Goal: Task Accomplishment & Management: Use online tool/utility

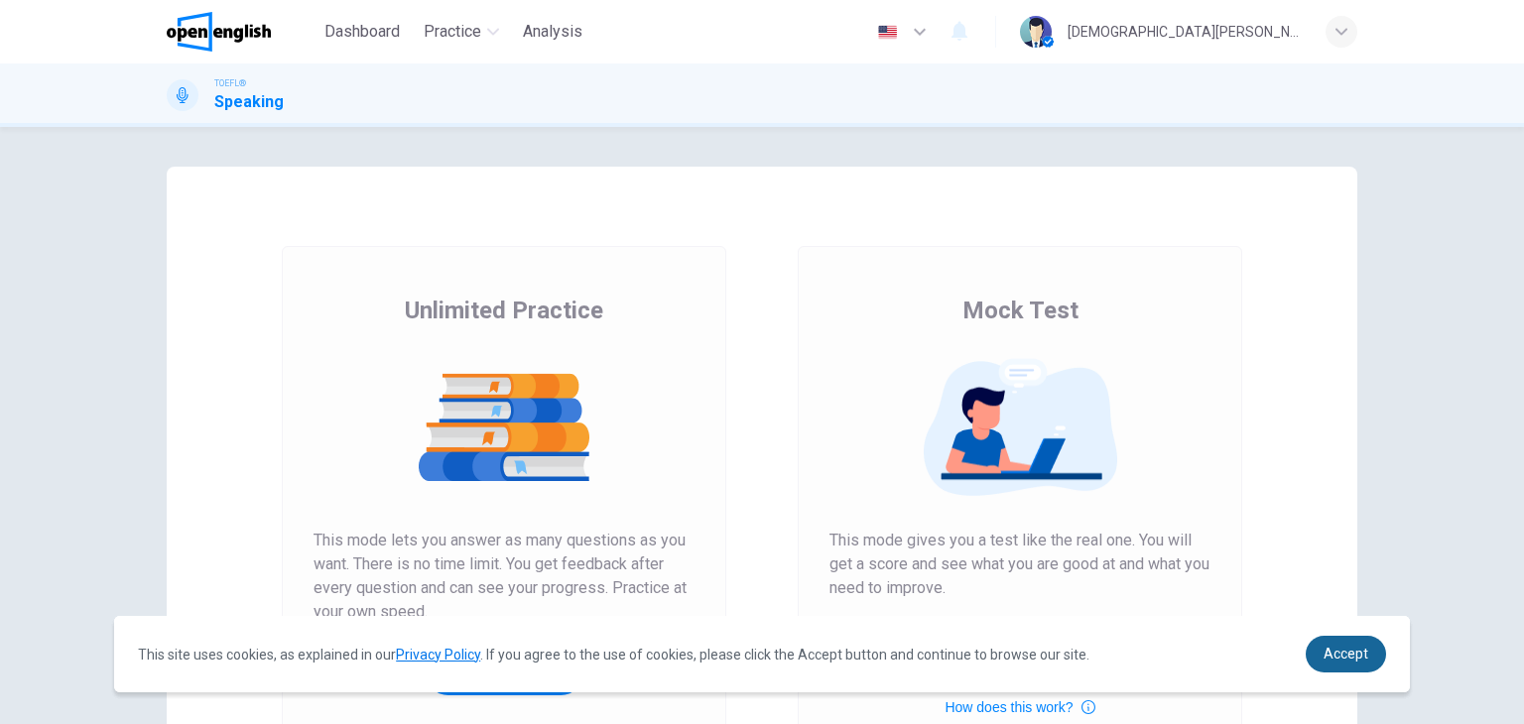
click at [1368, 654] on link "Accept" at bounding box center [1346, 654] width 80 height 37
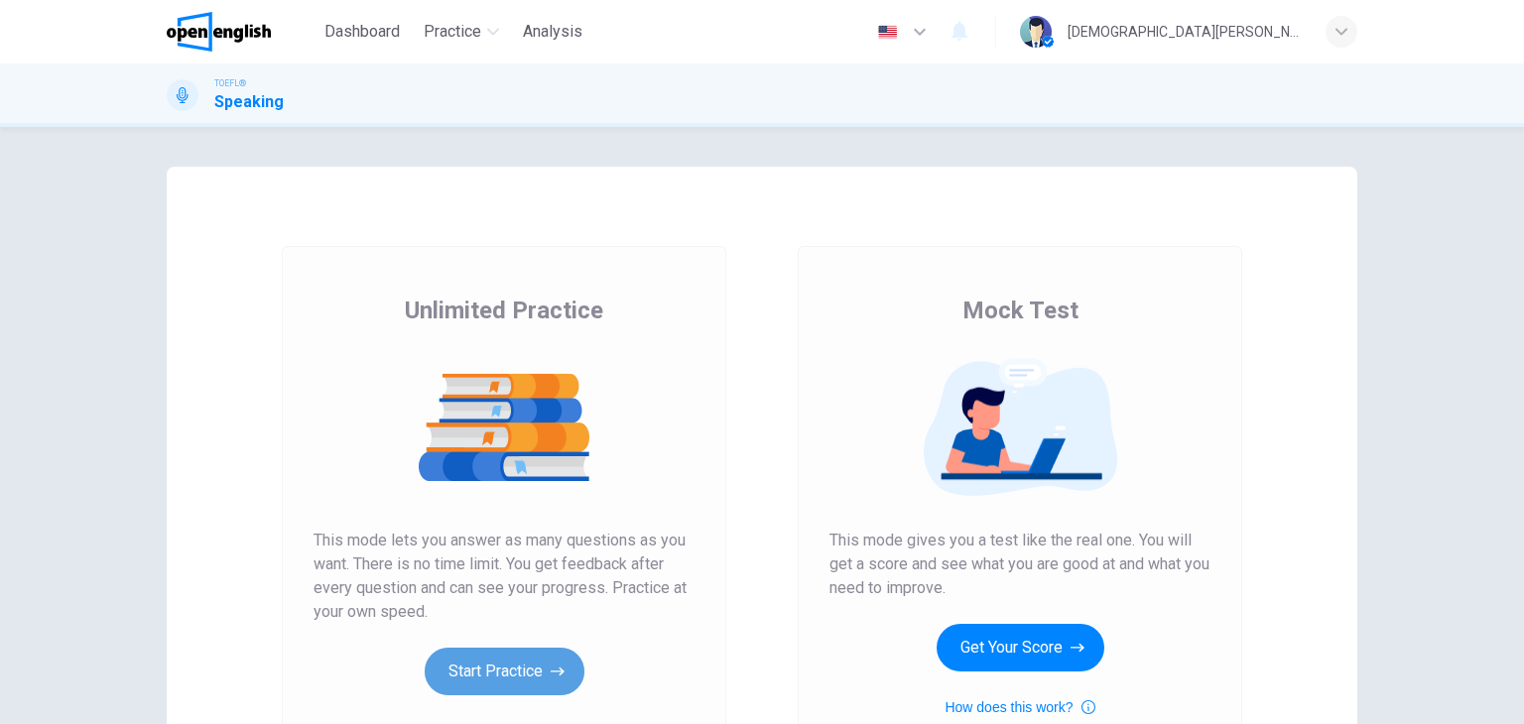
click at [514, 661] on button "Start Practice" at bounding box center [505, 672] width 160 height 48
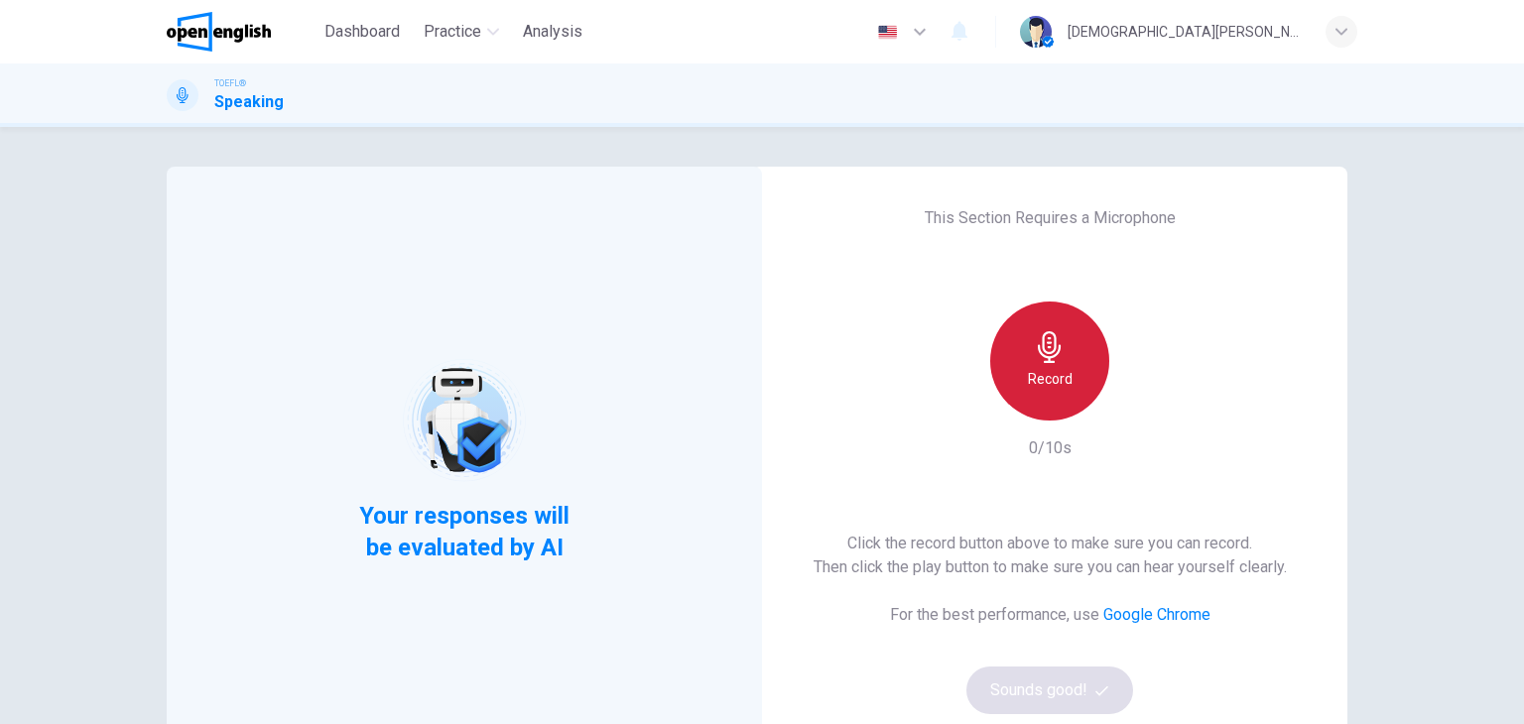
click at [1053, 375] on h6 "Record" at bounding box center [1050, 379] width 45 height 24
click at [1053, 375] on h6 "Stop" at bounding box center [1050, 379] width 30 height 24
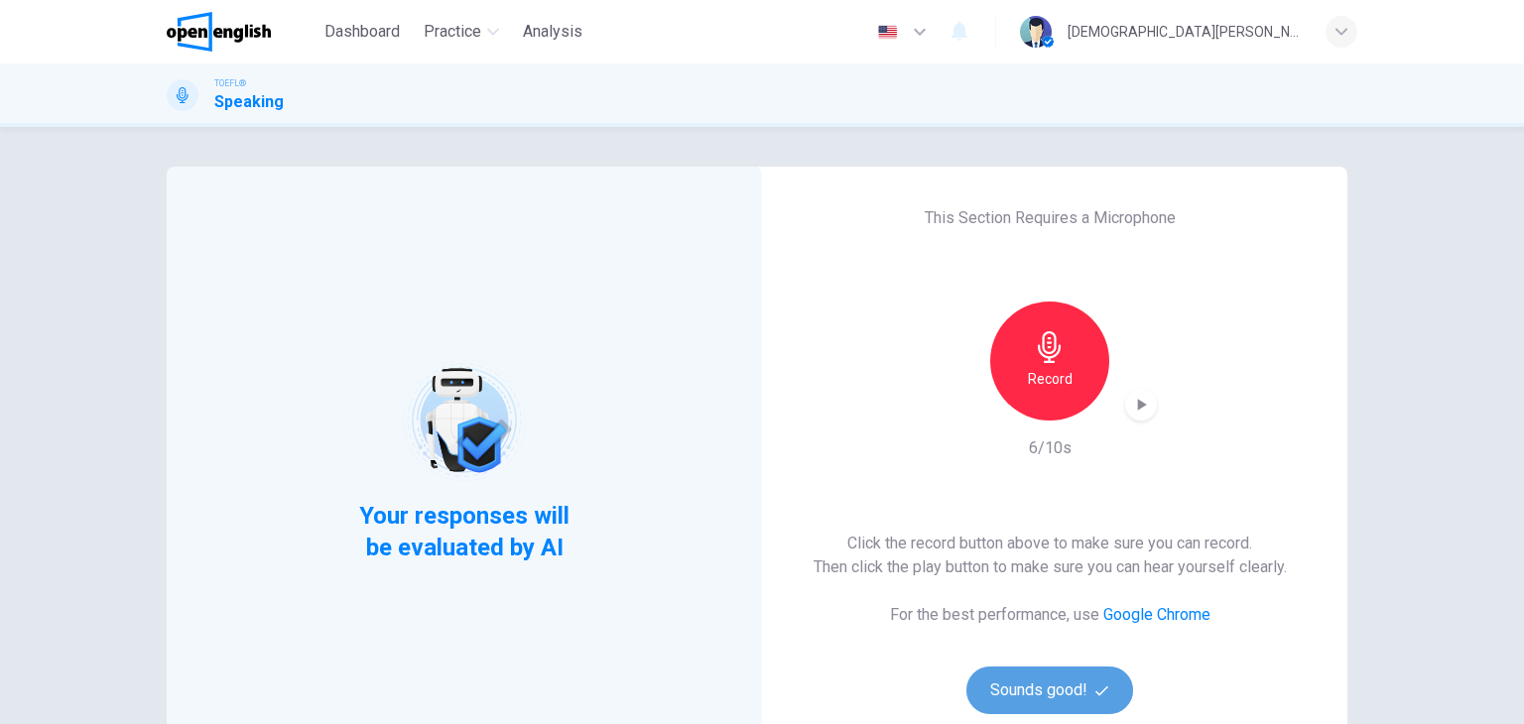
click at [1052, 685] on button "Sounds good!" at bounding box center [1049, 691] width 167 height 48
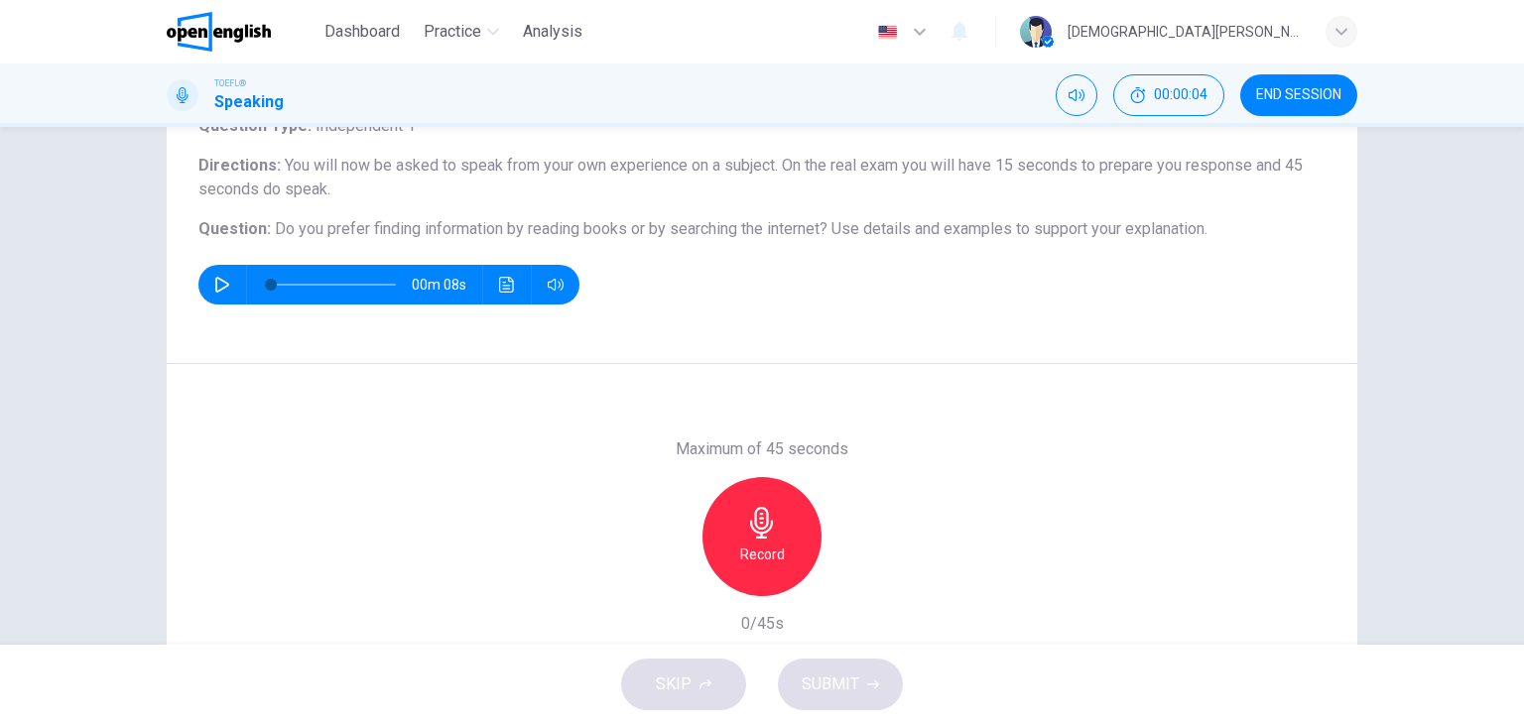
scroll to position [53, 0]
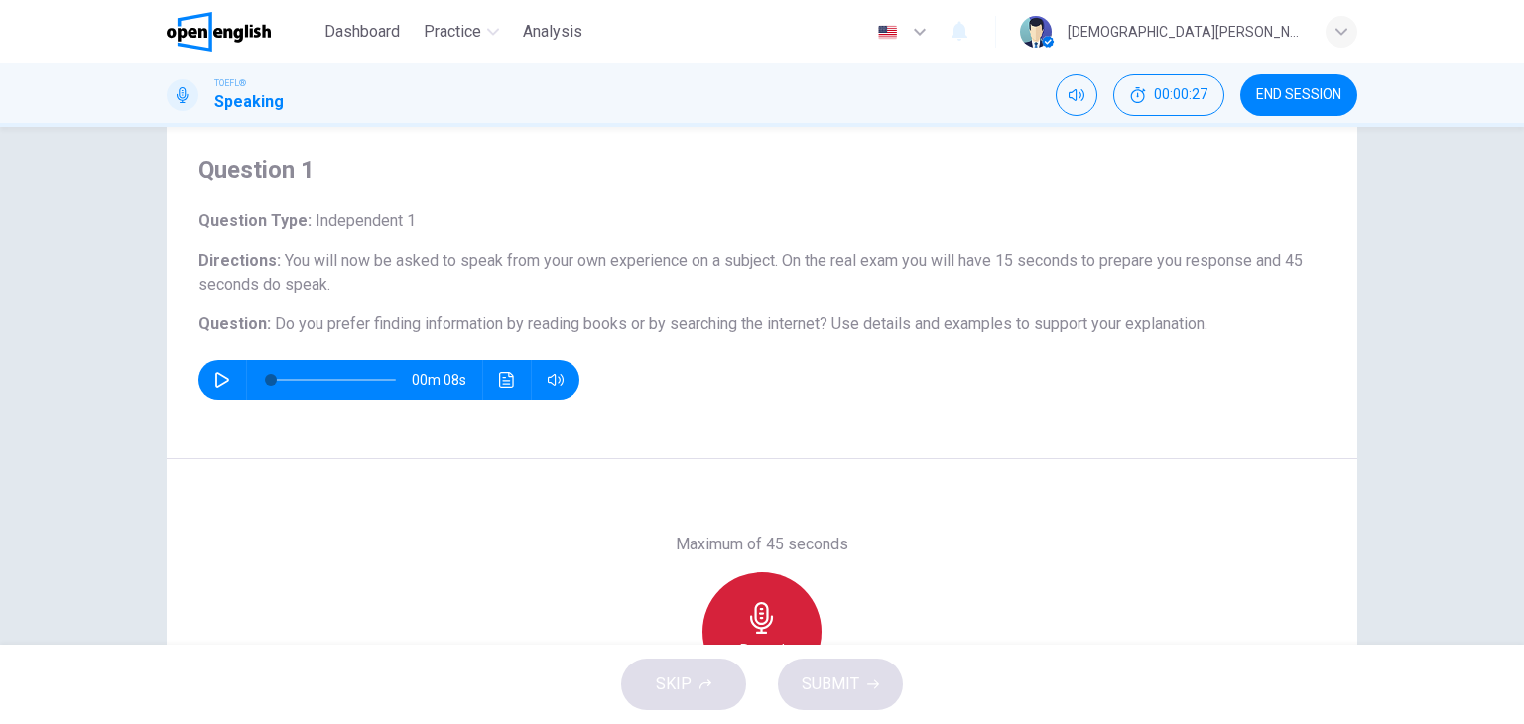
click at [806, 629] on div "Record" at bounding box center [762, 632] width 119 height 119
click at [767, 613] on icon "button" at bounding box center [762, 618] width 32 height 32
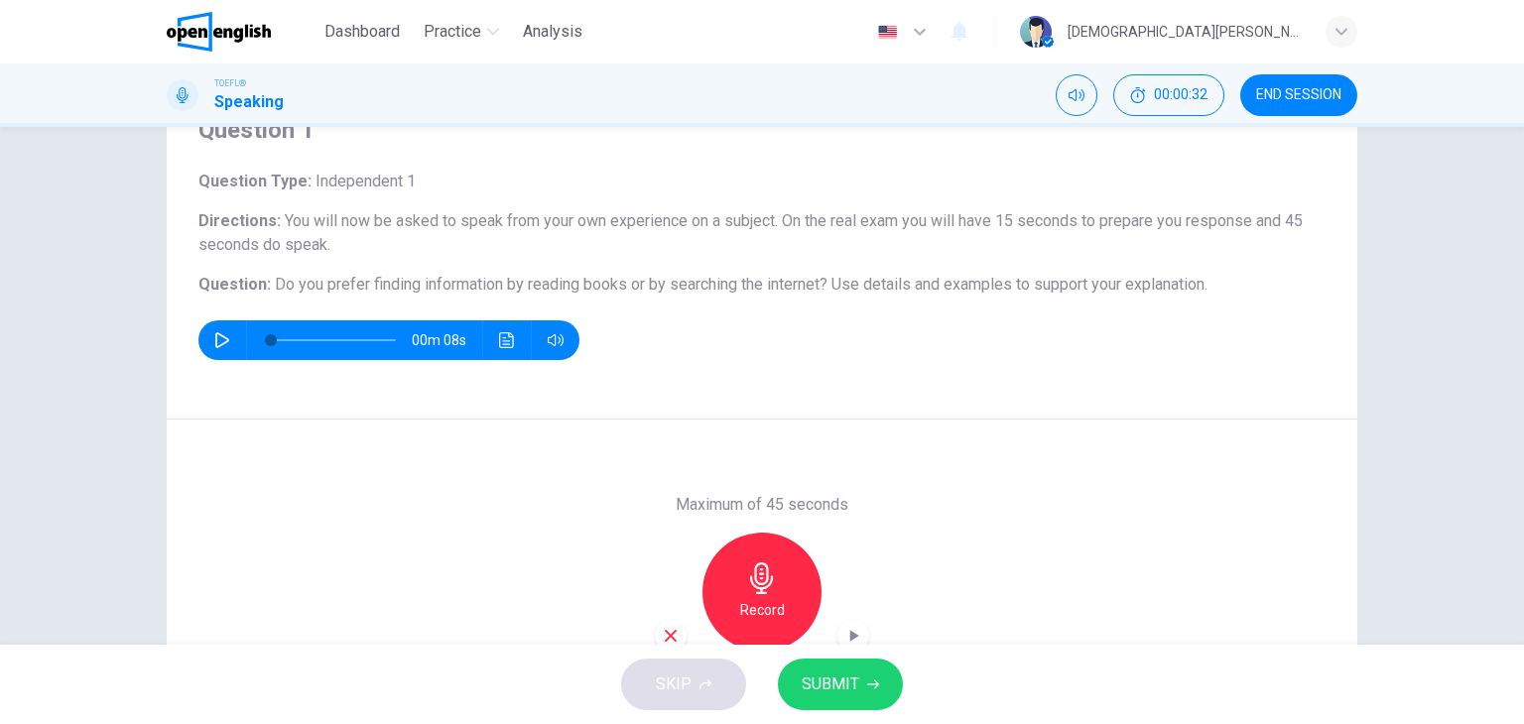
scroll to position [172, 0]
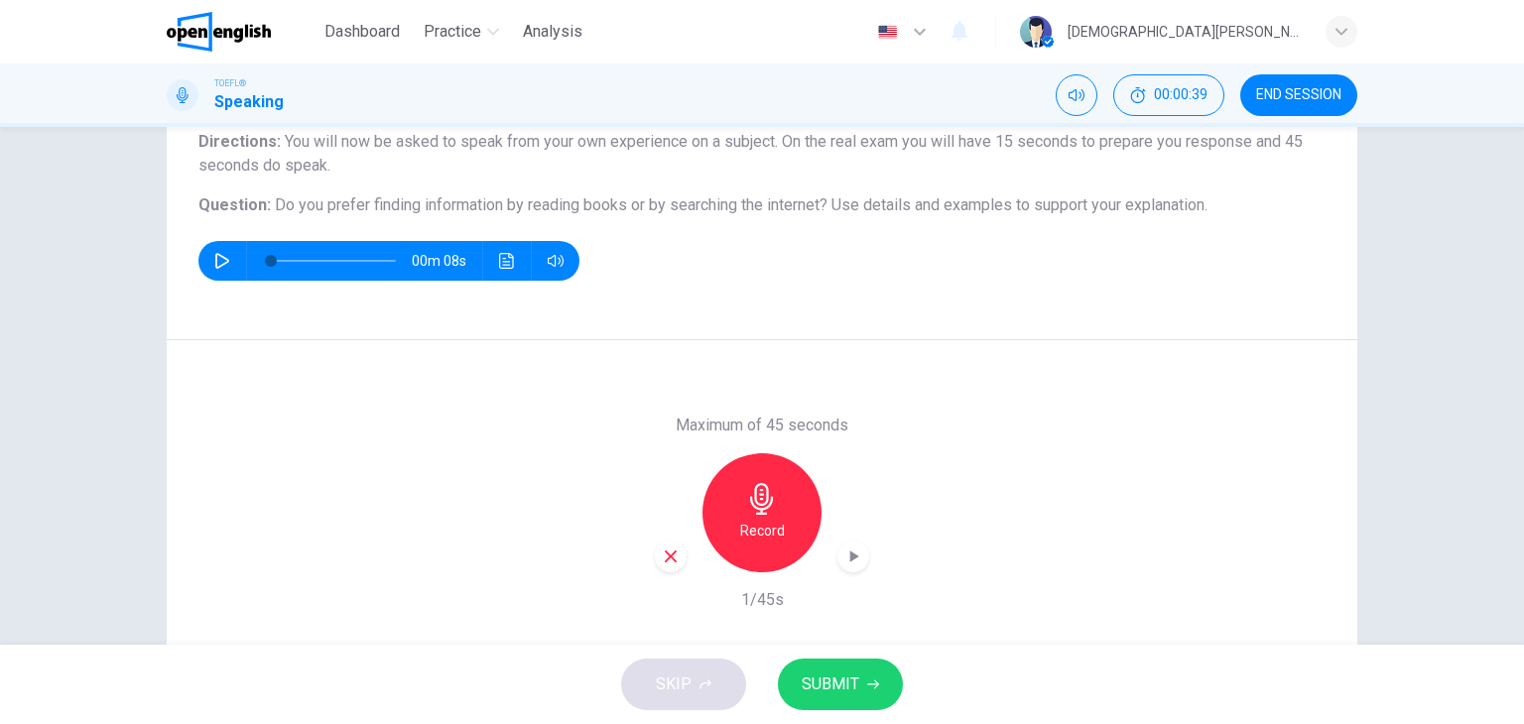
click at [753, 522] on h6 "Record" at bounding box center [762, 531] width 45 height 24
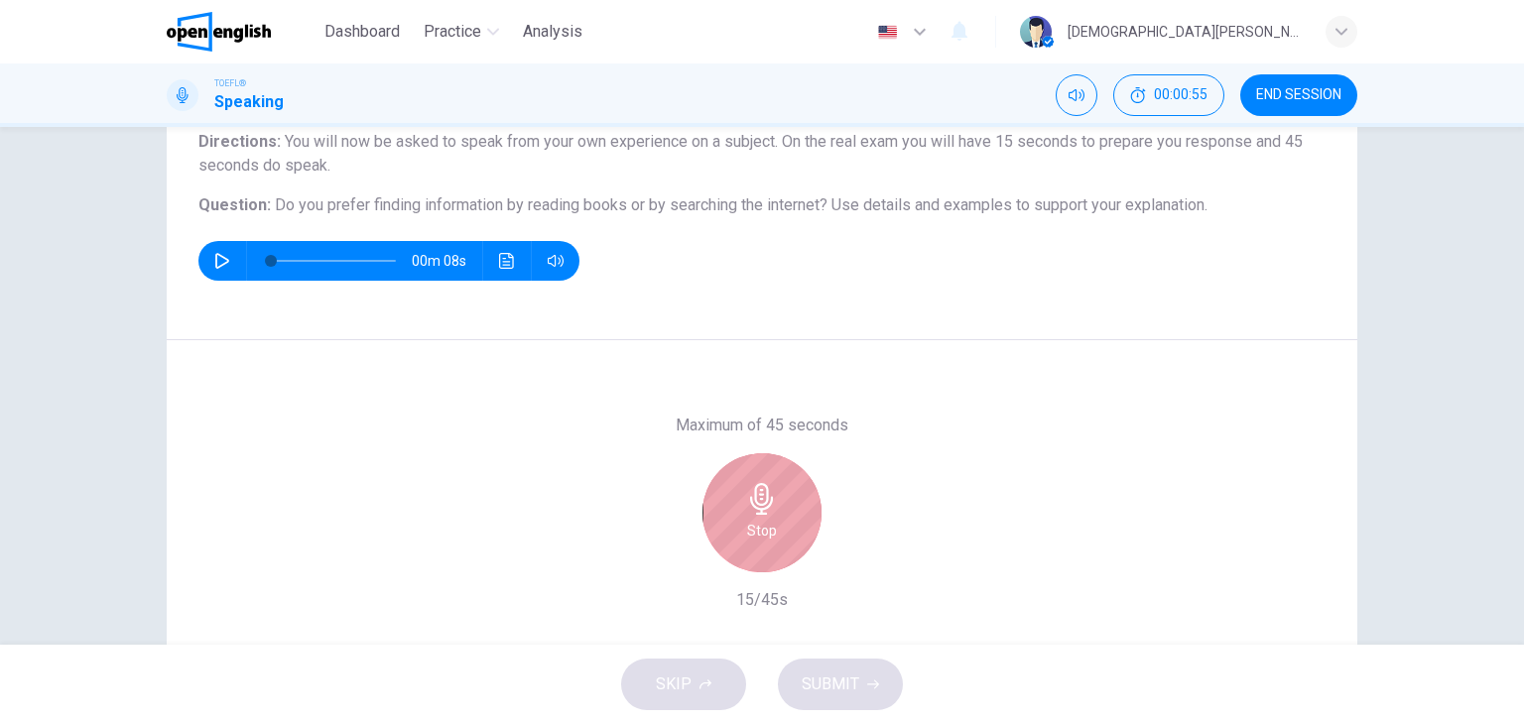
click at [753, 522] on h6 "Stop" at bounding box center [762, 531] width 30 height 24
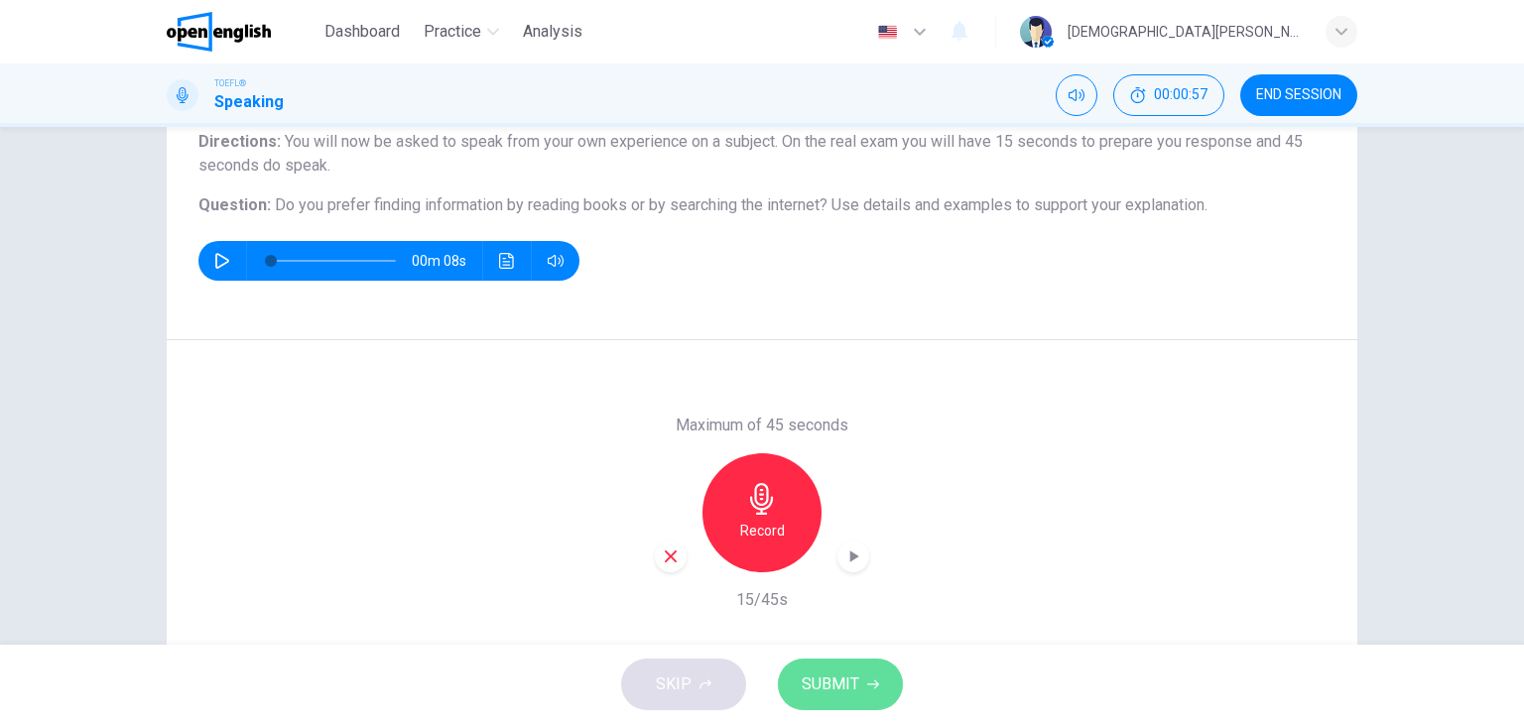
click at [840, 688] on span "SUBMIT" at bounding box center [831, 685] width 58 height 28
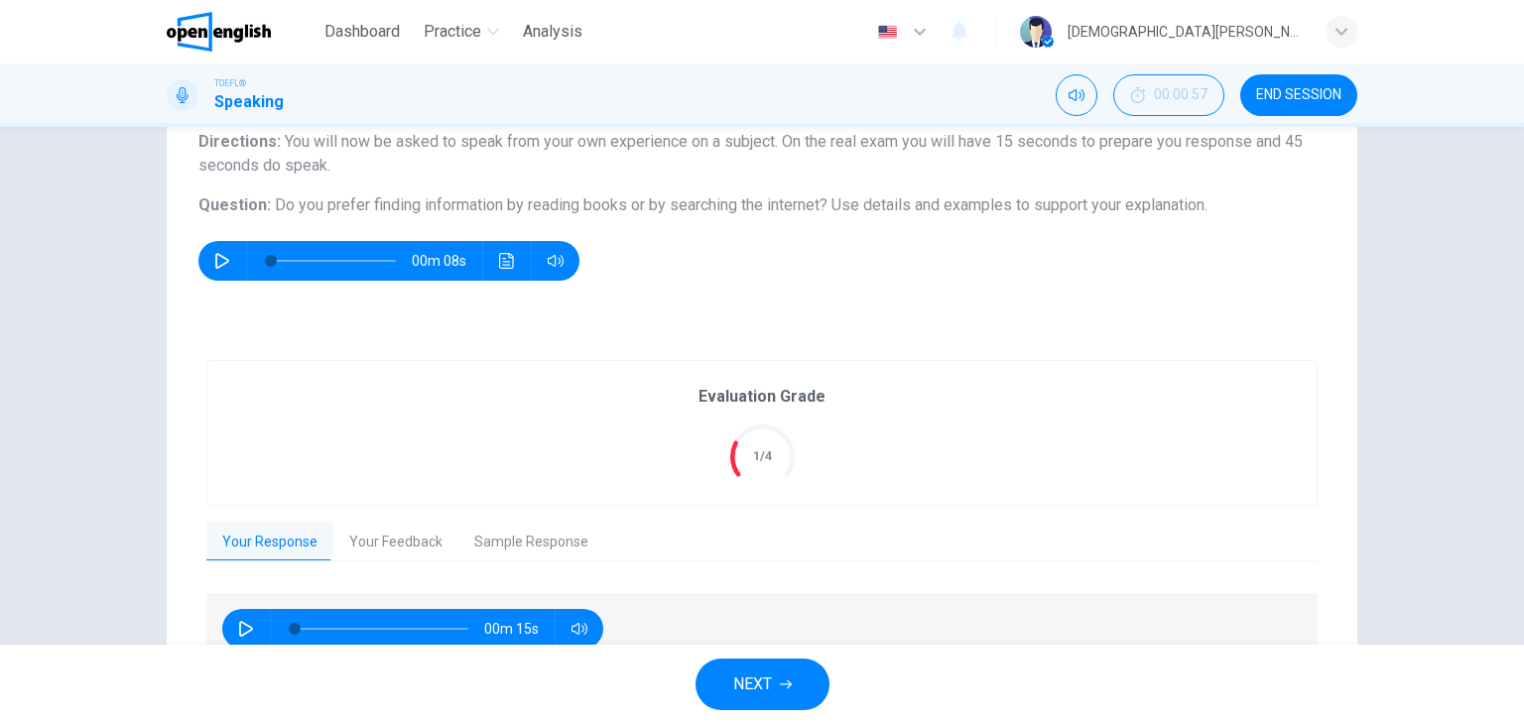
click at [1069, 515] on div "Evaluation Grade 1/4 Your Response Your Feedback Sample Response 00m 15s Transl…" at bounding box center [761, 514] width 1111 height 308
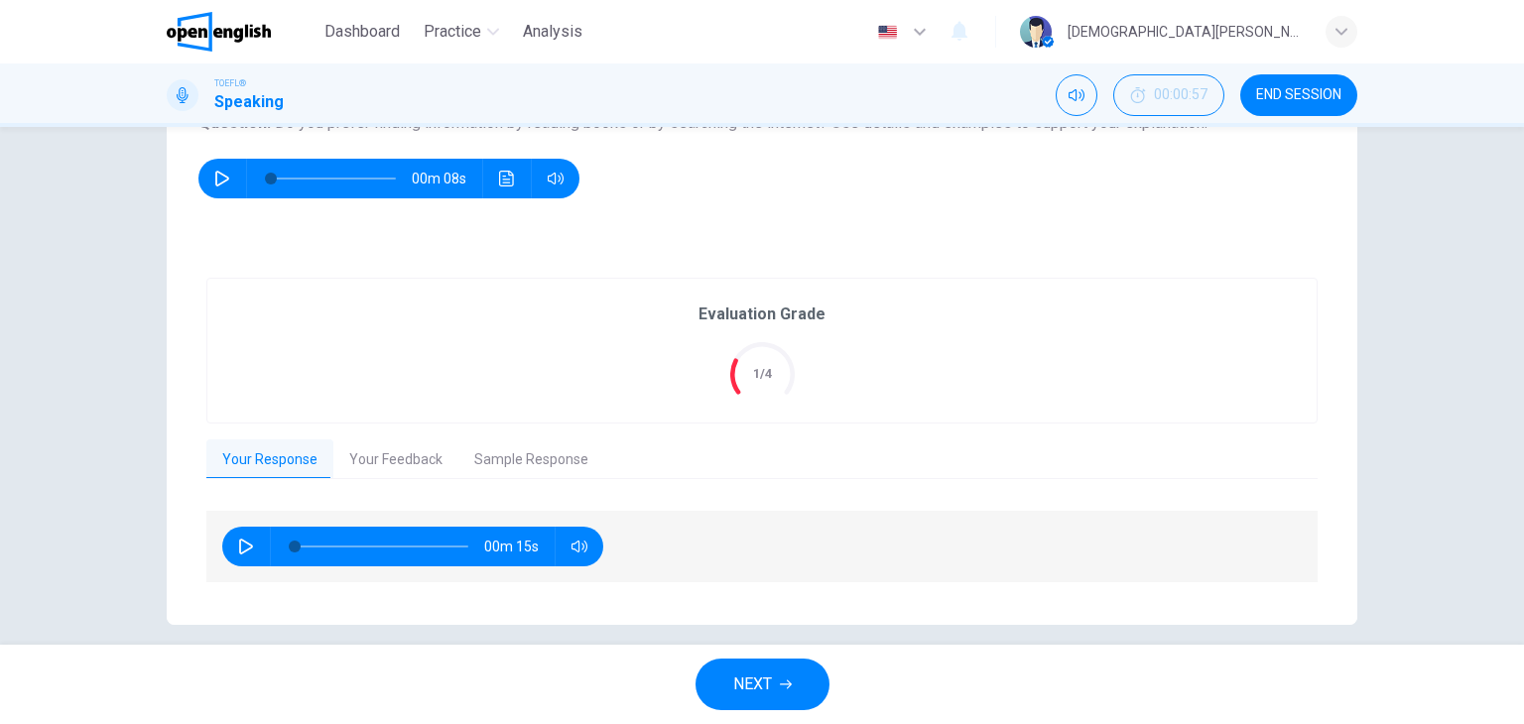
scroll to position [273, 0]
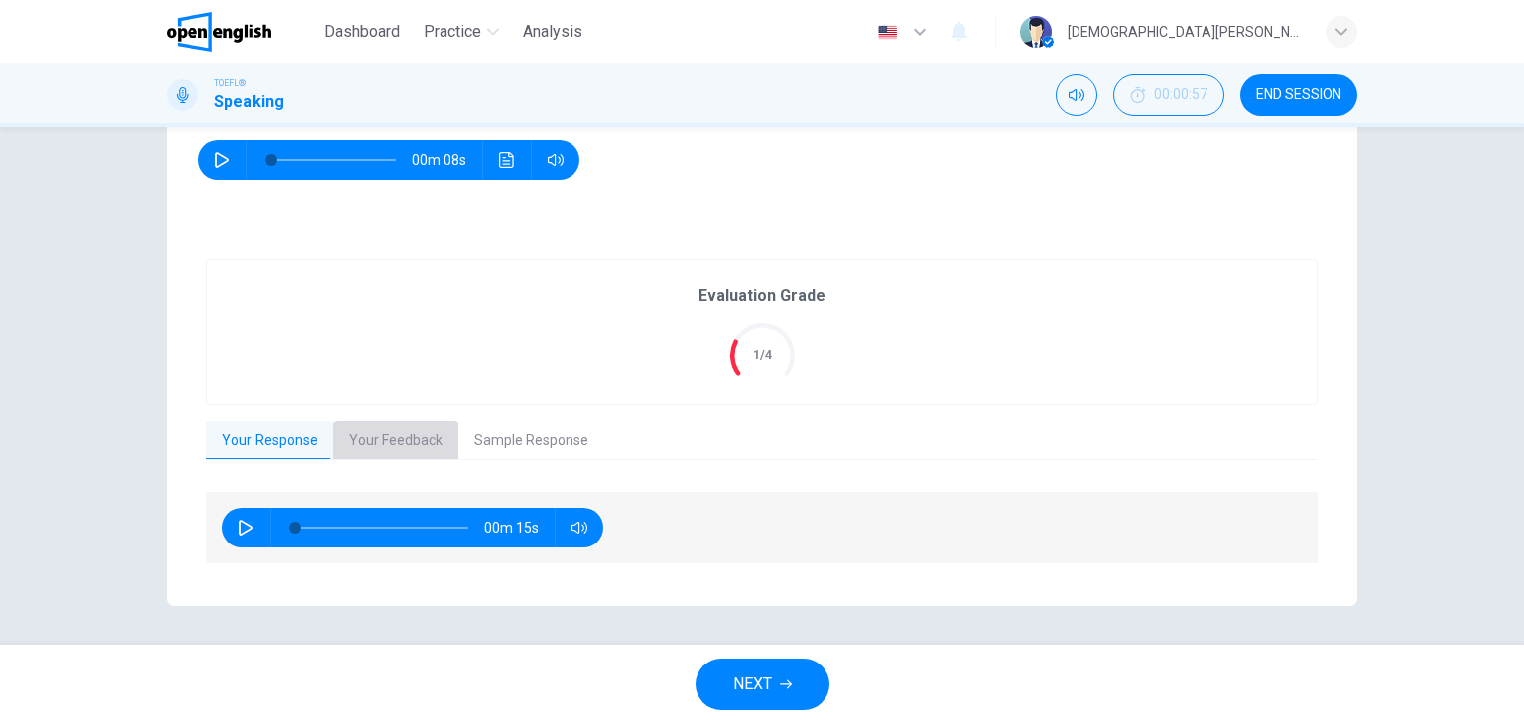
click at [397, 442] on button "Your Feedback" at bounding box center [395, 442] width 125 height 42
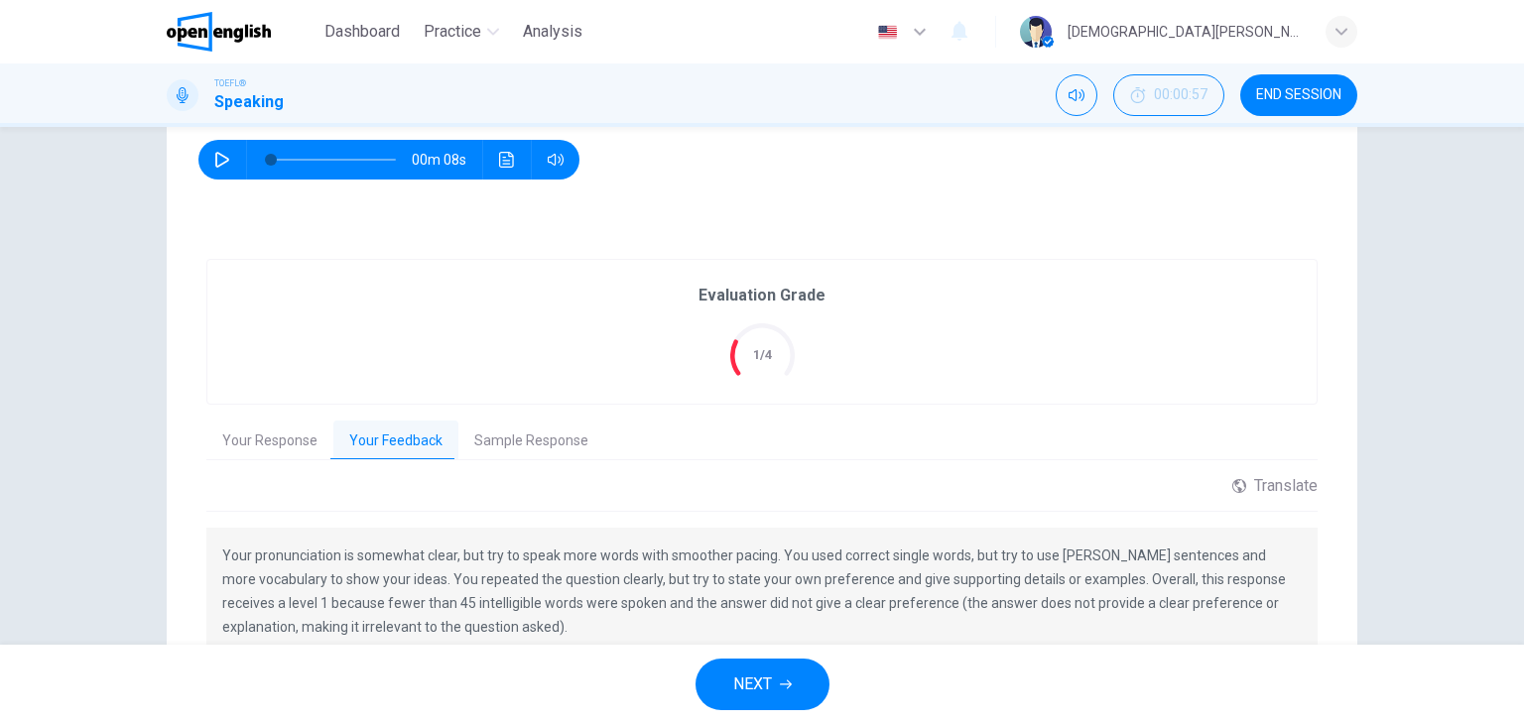
click at [549, 436] on button "Sample Response" at bounding box center [531, 442] width 146 height 42
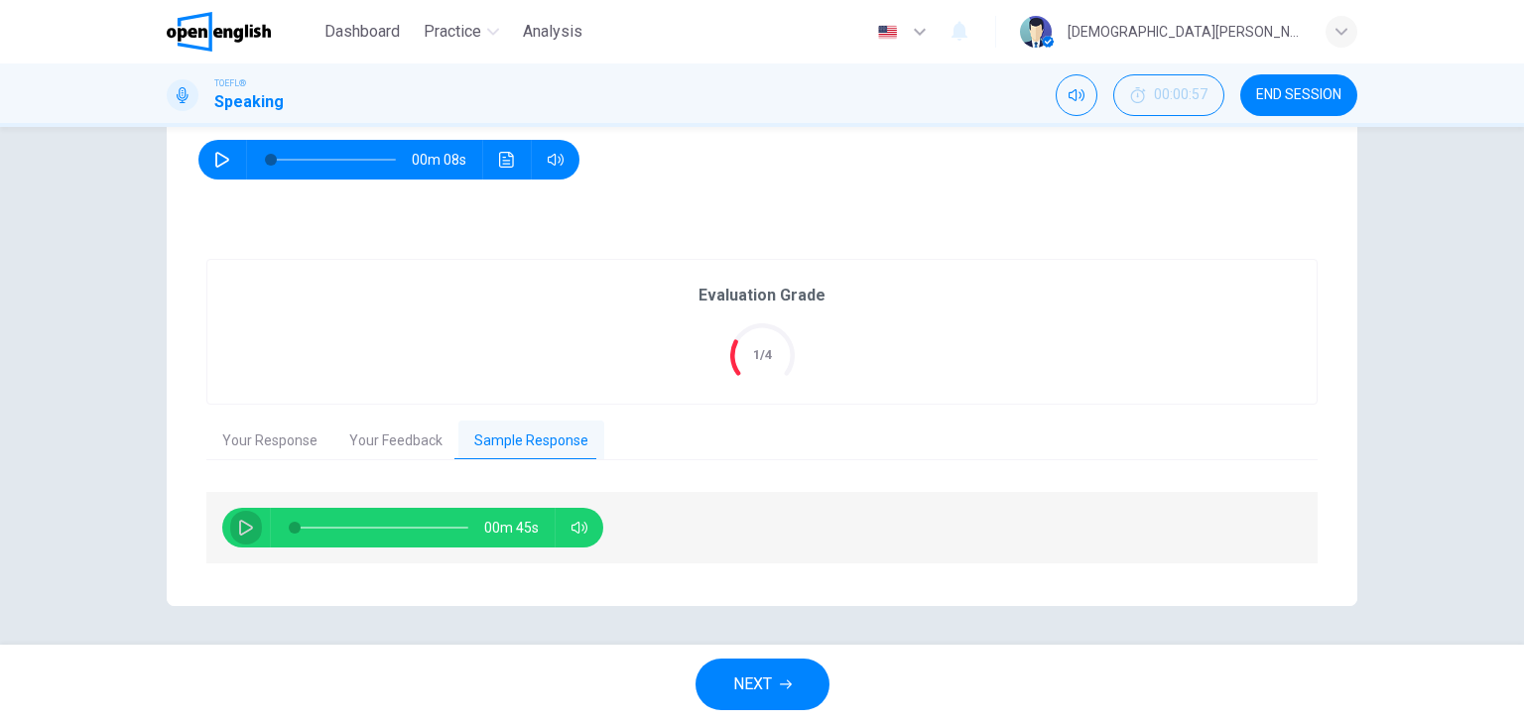
click at [242, 524] on icon "button" at bounding box center [246, 528] width 14 height 16
type input "*"
click at [400, 438] on button "Your Feedback" at bounding box center [395, 442] width 125 height 42
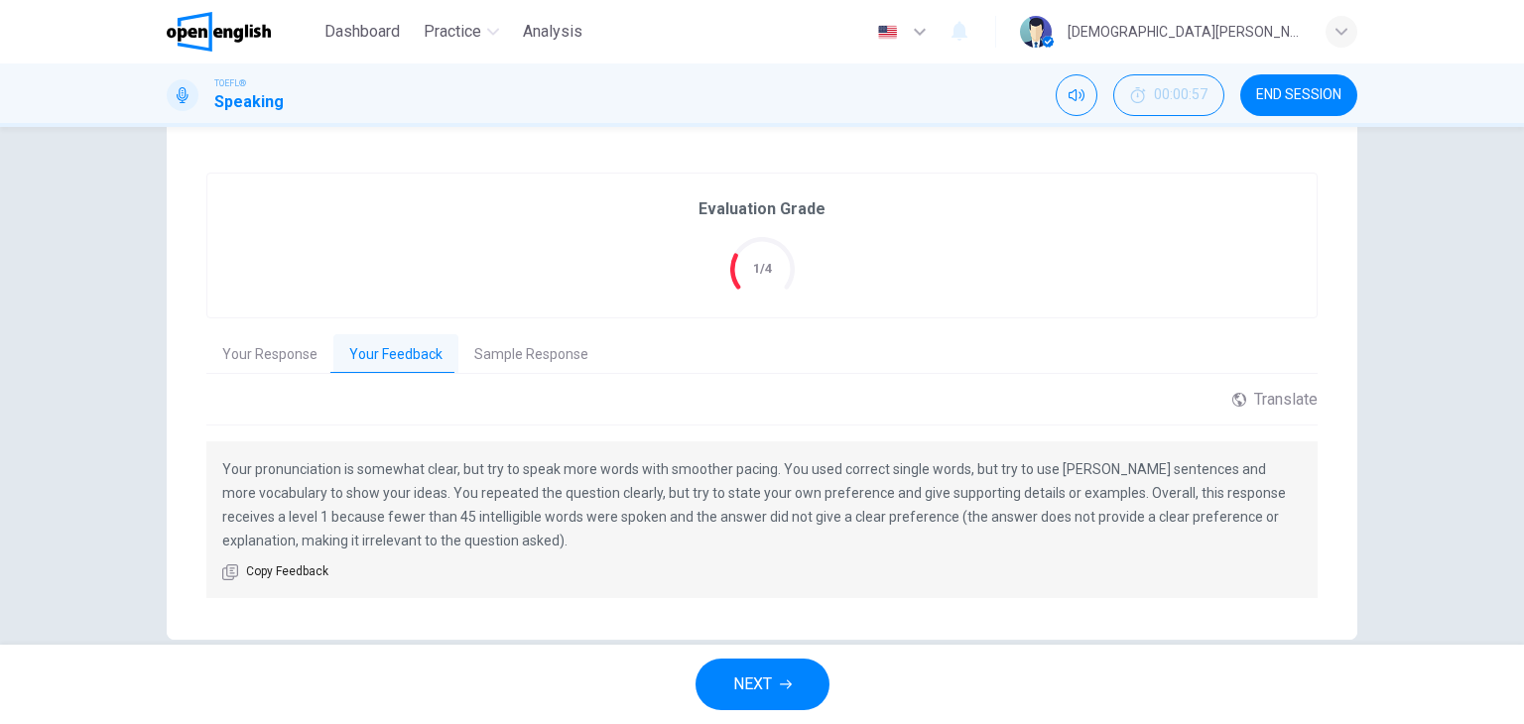
scroll to position [354, 0]
click at [756, 674] on span "NEXT" at bounding box center [752, 685] width 39 height 28
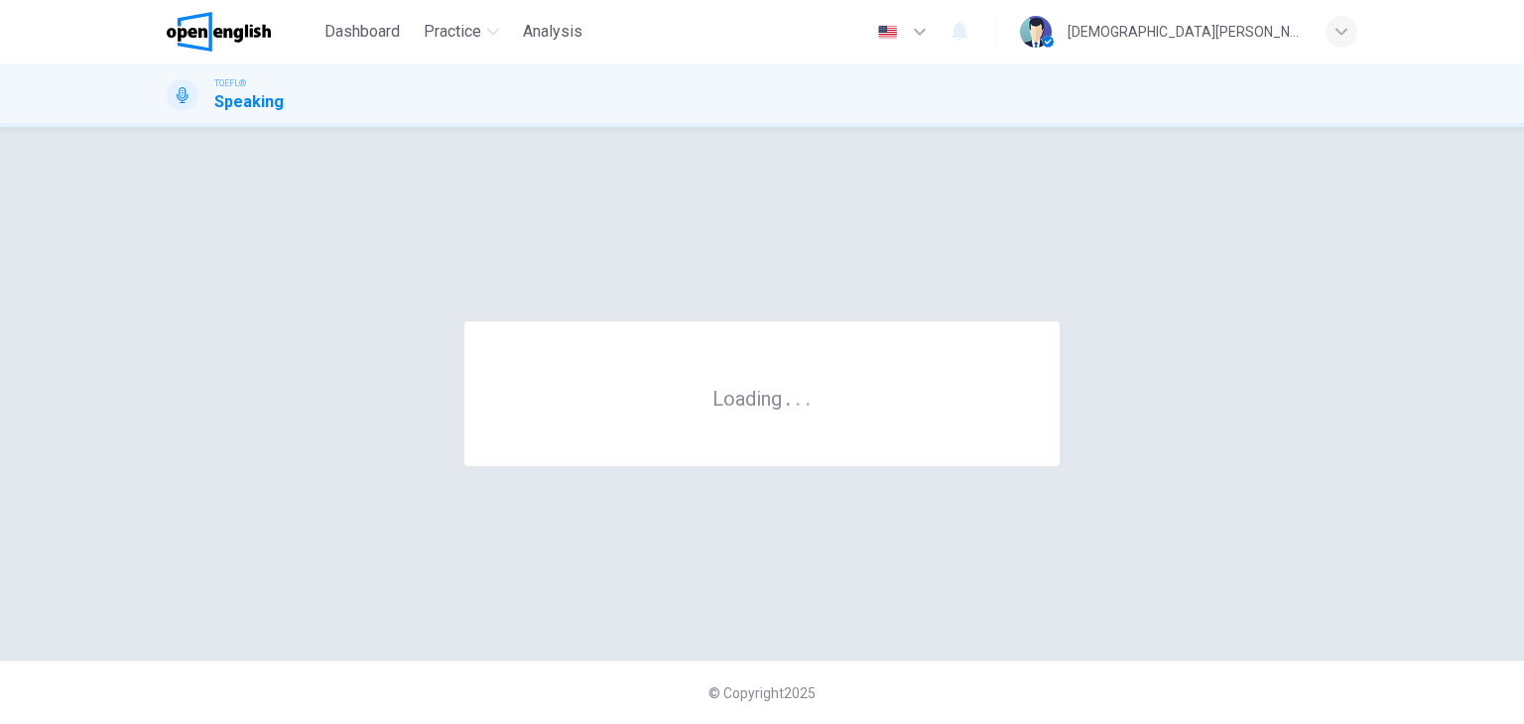
scroll to position [0, 0]
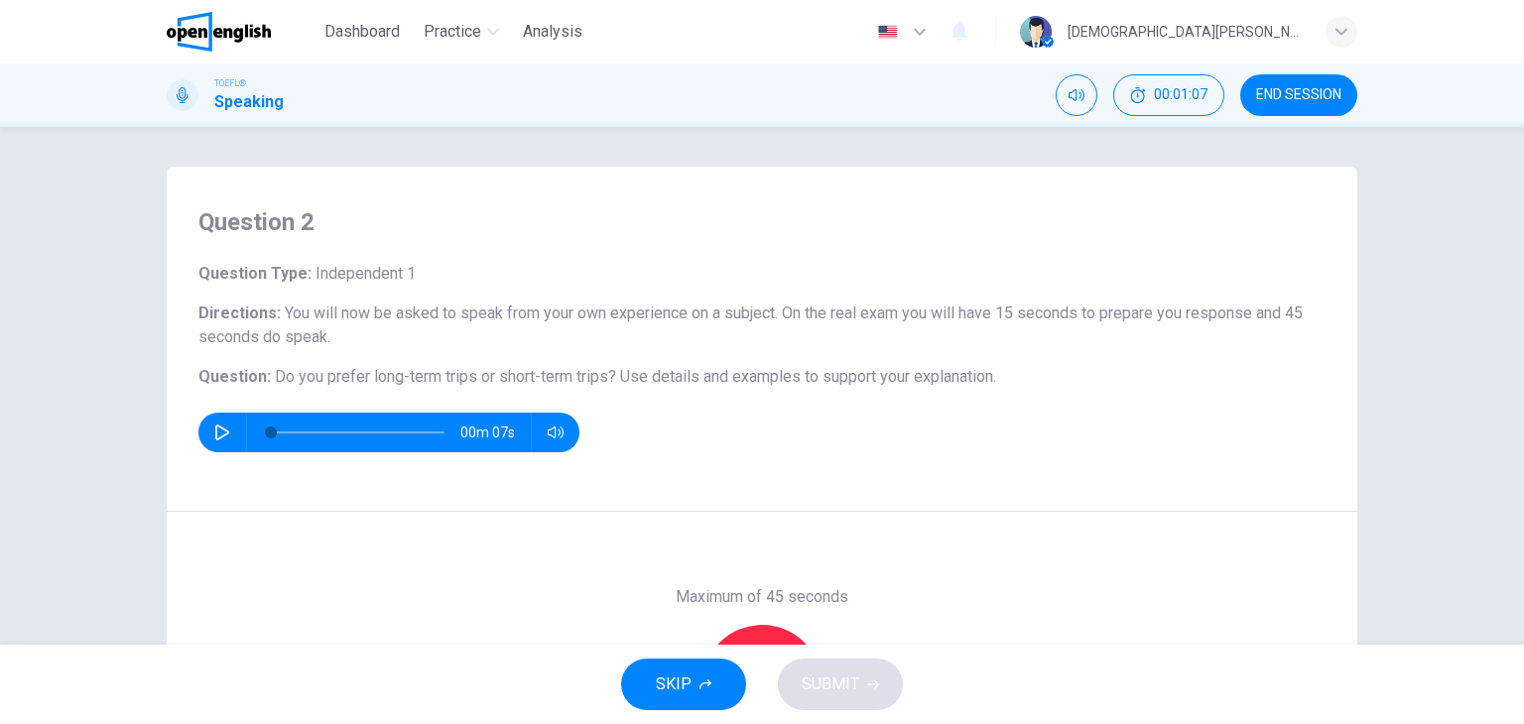
click at [710, 492] on div "Question 2 Question Type : Independent 1 Directions : You will now be asked to …" at bounding box center [762, 339] width 1191 height 345
drag, startPoint x: 710, startPoint y: 492, endPoint x: 751, endPoint y: 555, distance: 74.6
click at [751, 555] on div "Question 2 Question Type : Independent 1 Directions : You will now be asked to …" at bounding box center [762, 512] width 1191 height 690
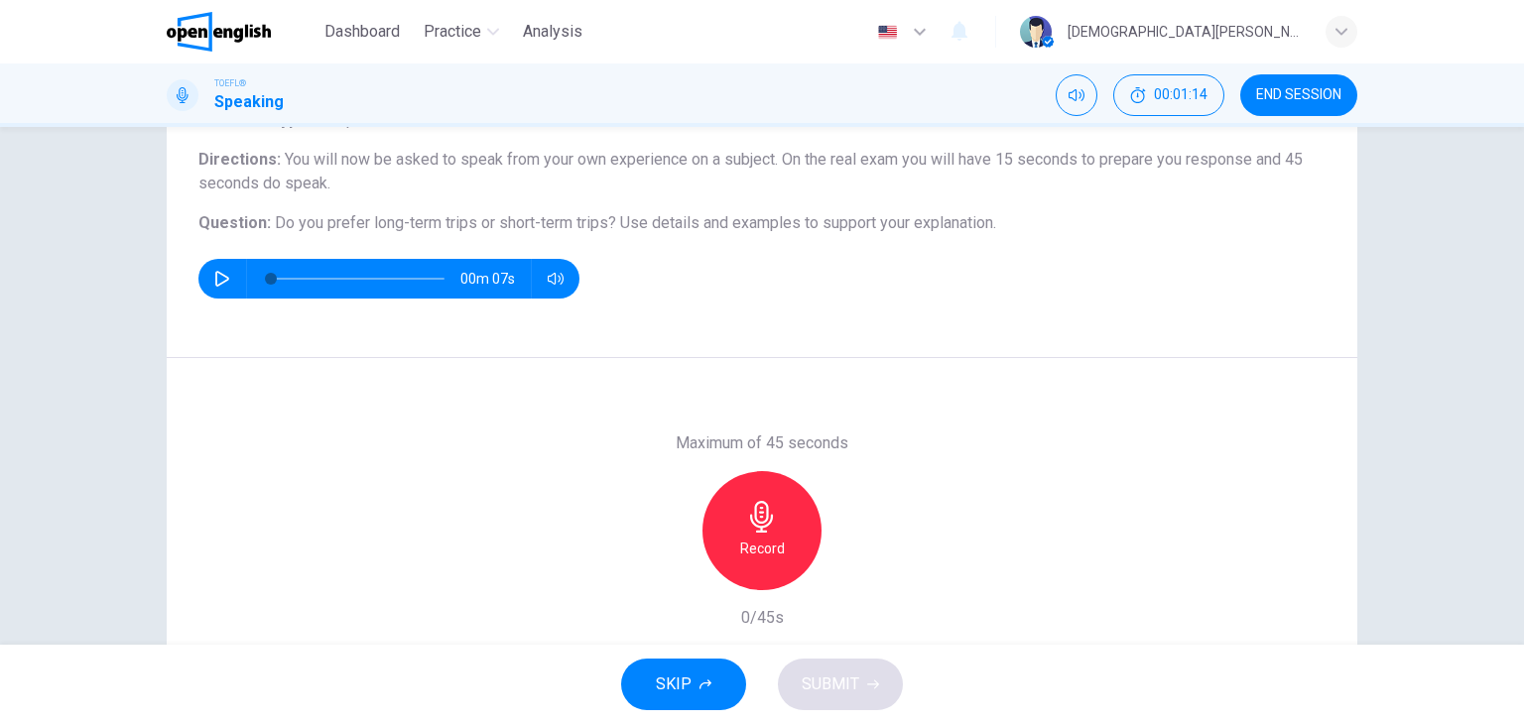
scroll to position [155, 0]
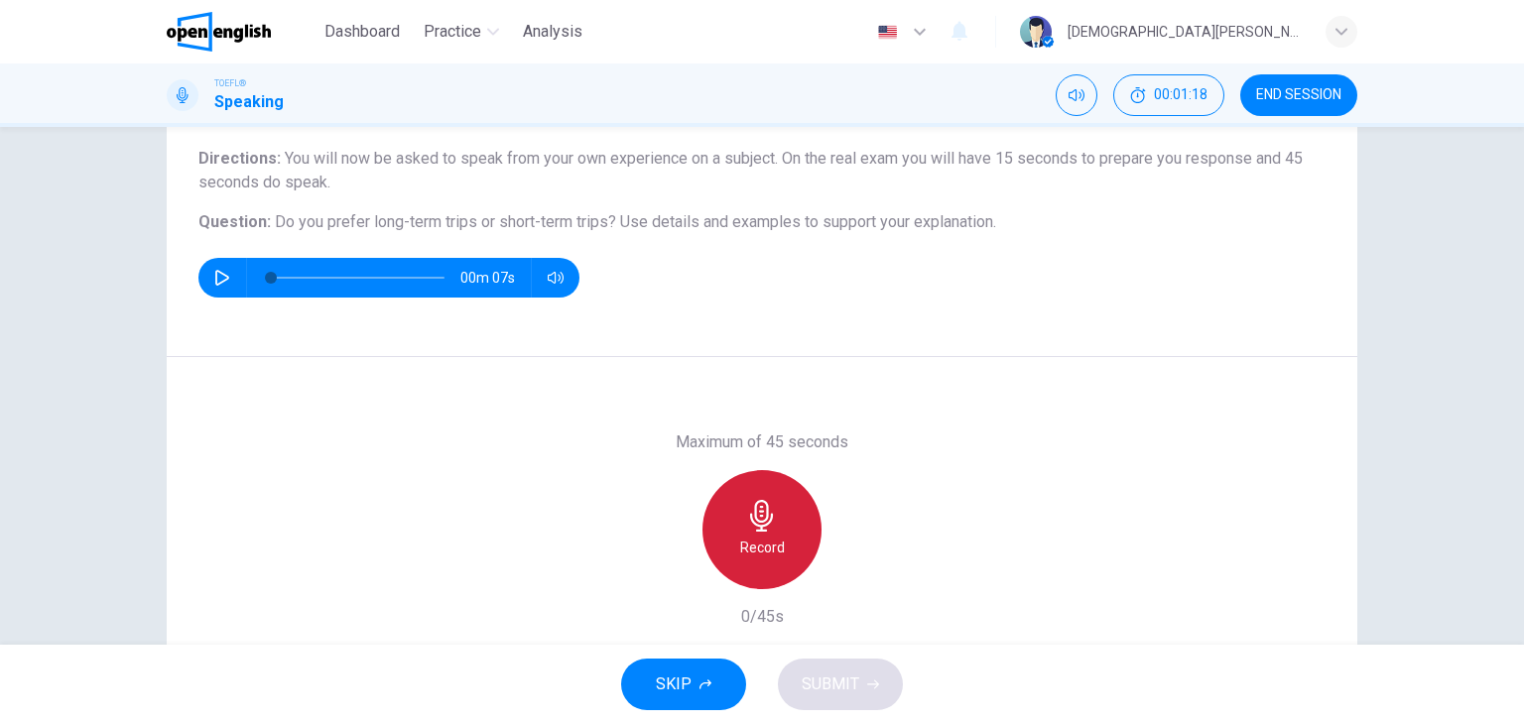
click at [709, 496] on div "Record" at bounding box center [762, 529] width 119 height 119
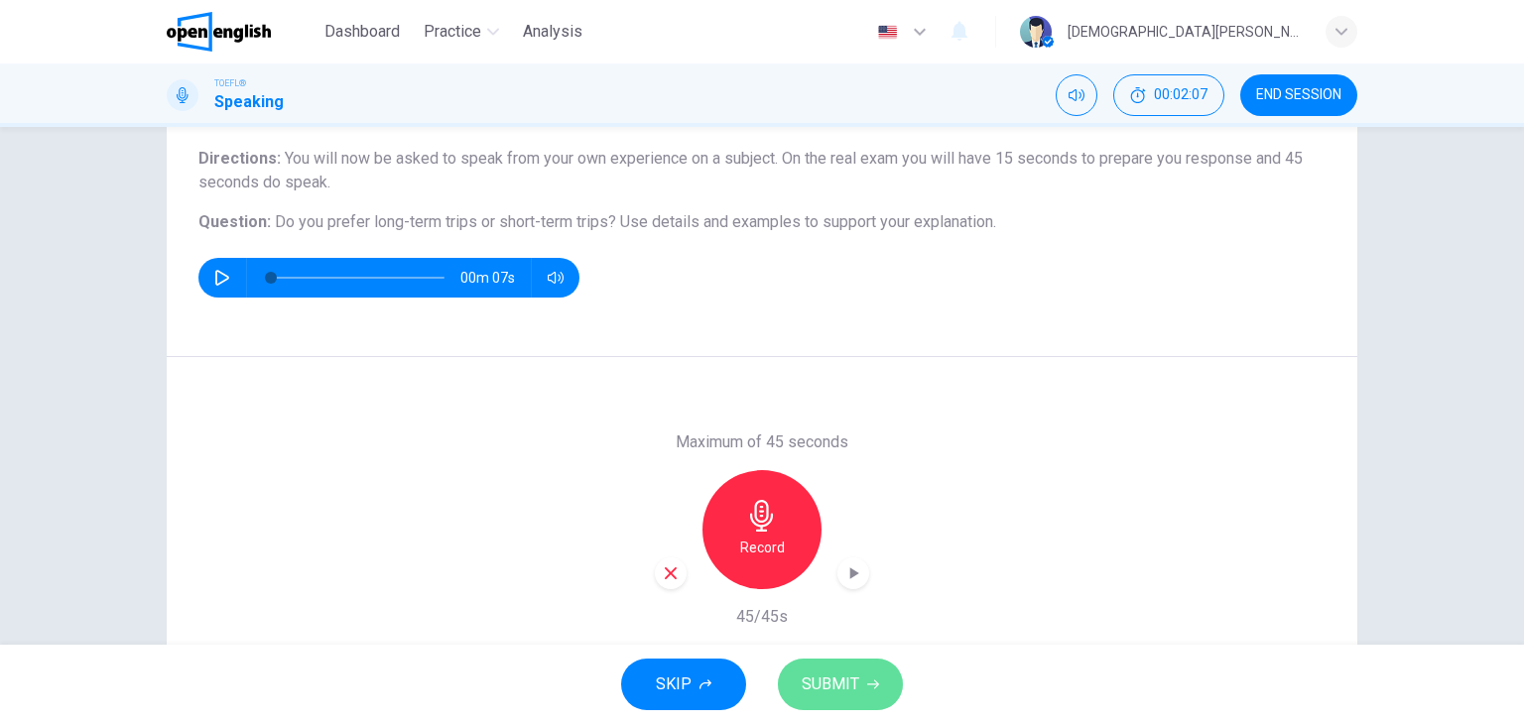
click at [834, 675] on span "SUBMIT" at bounding box center [831, 685] width 58 height 28
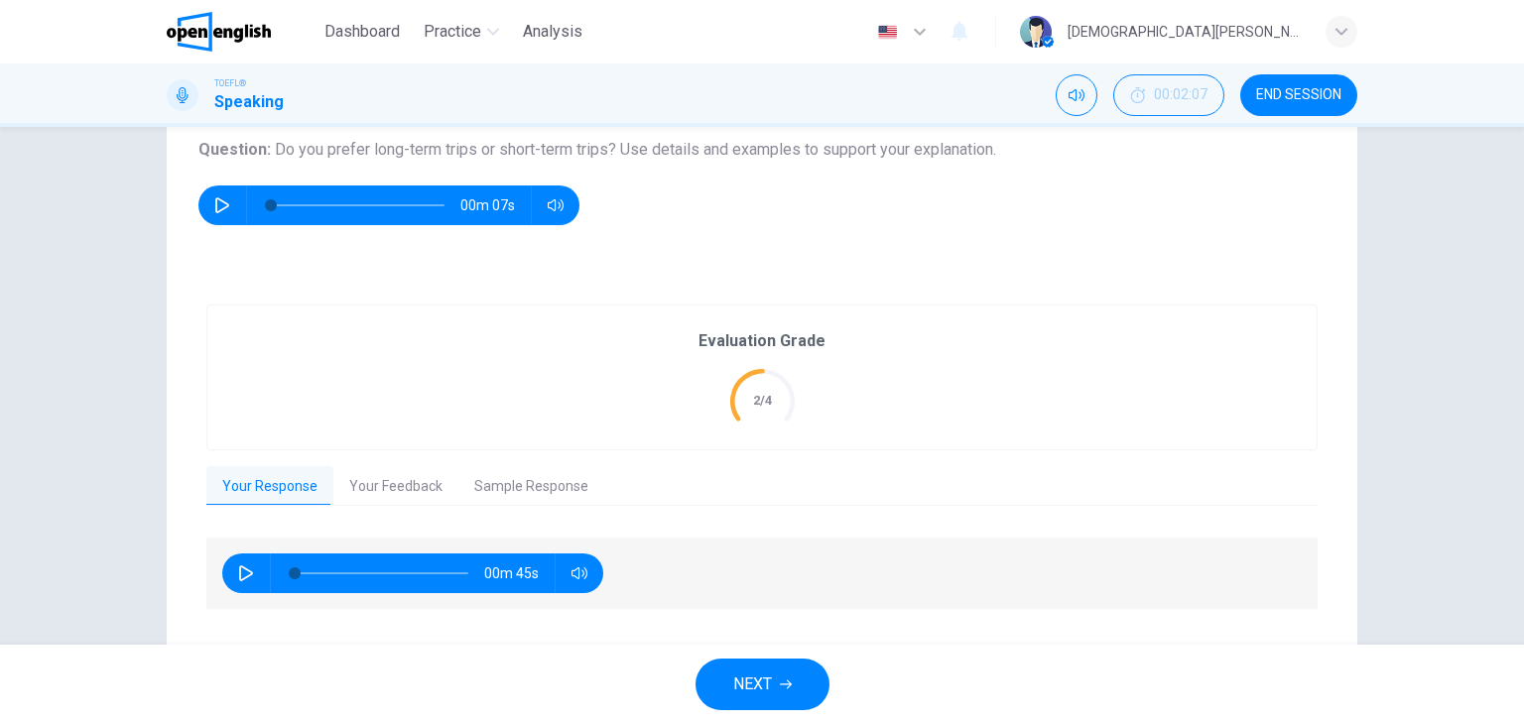
scroll to position [225, 0]
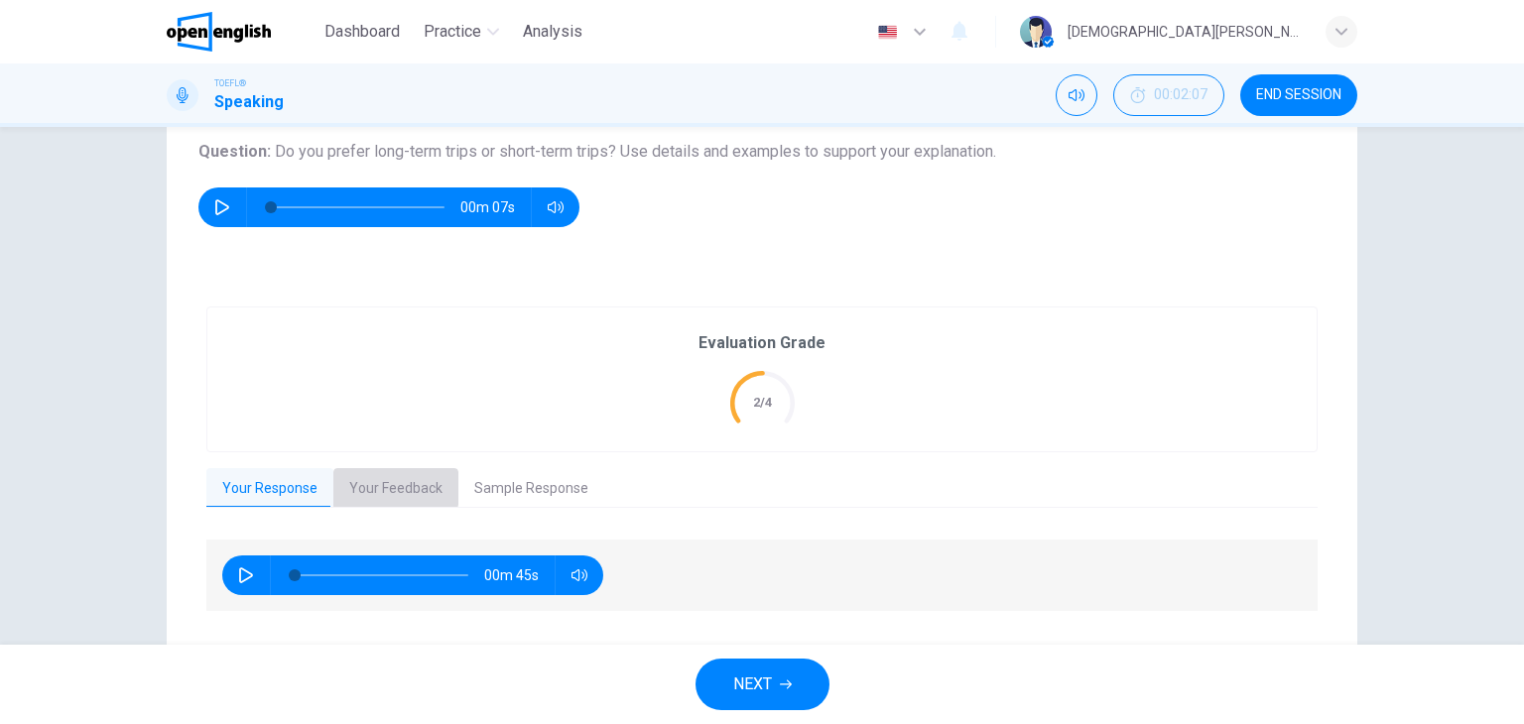
click at [354, 484] on button "Your Feedback" at bounding box center [395, 489] width 125 height 42
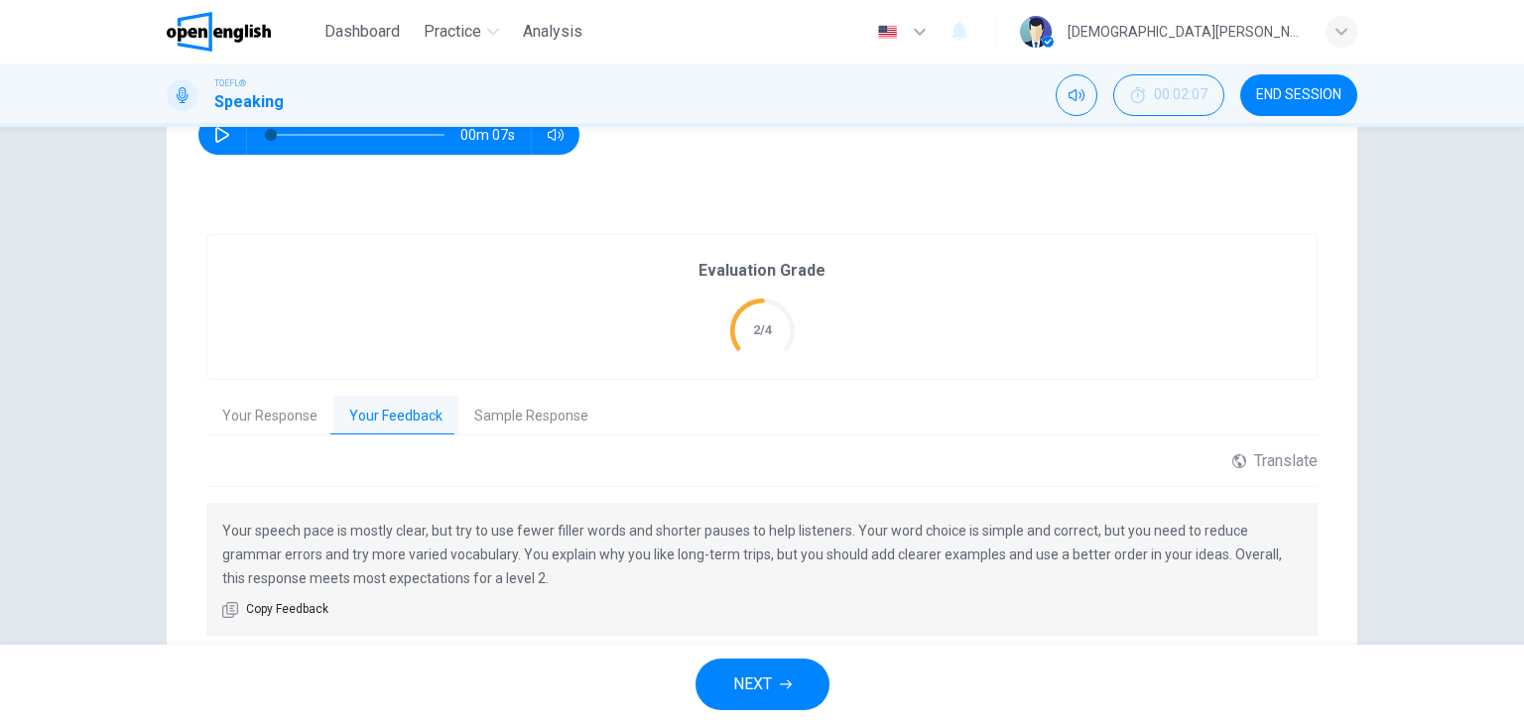
scroll to position [305, 0]
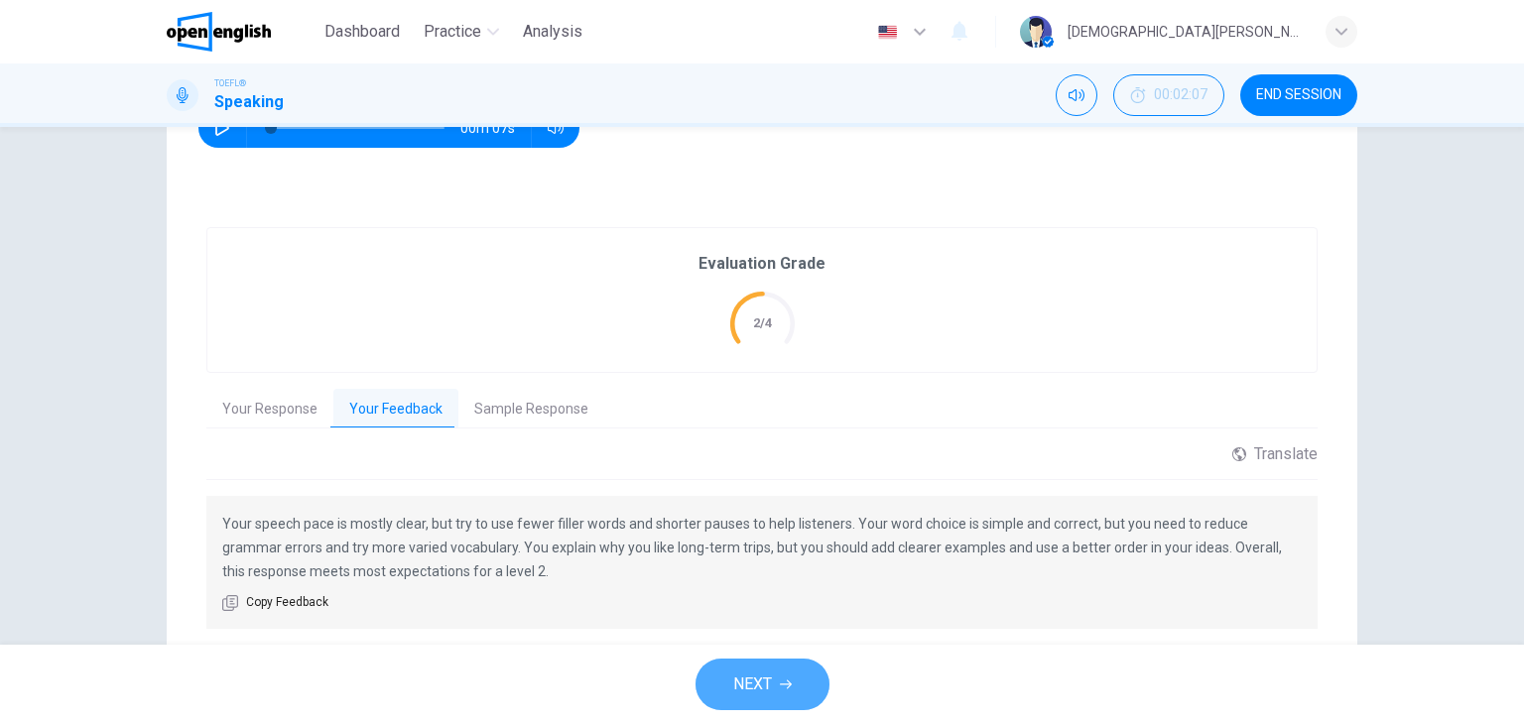
click at [741, 688] on span "NEXT" at bounding box center [752, 685] width 39 height 28
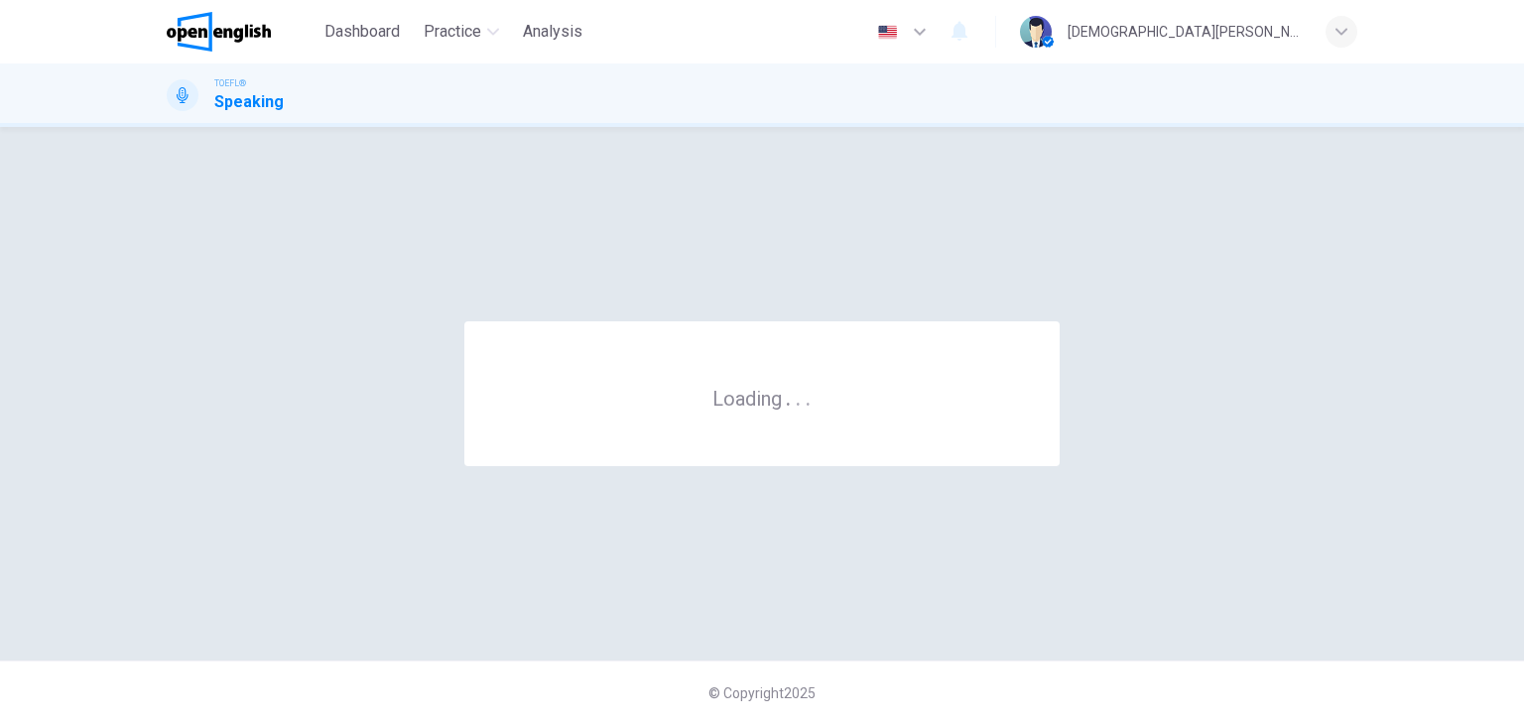
scroll to position [0, 0]
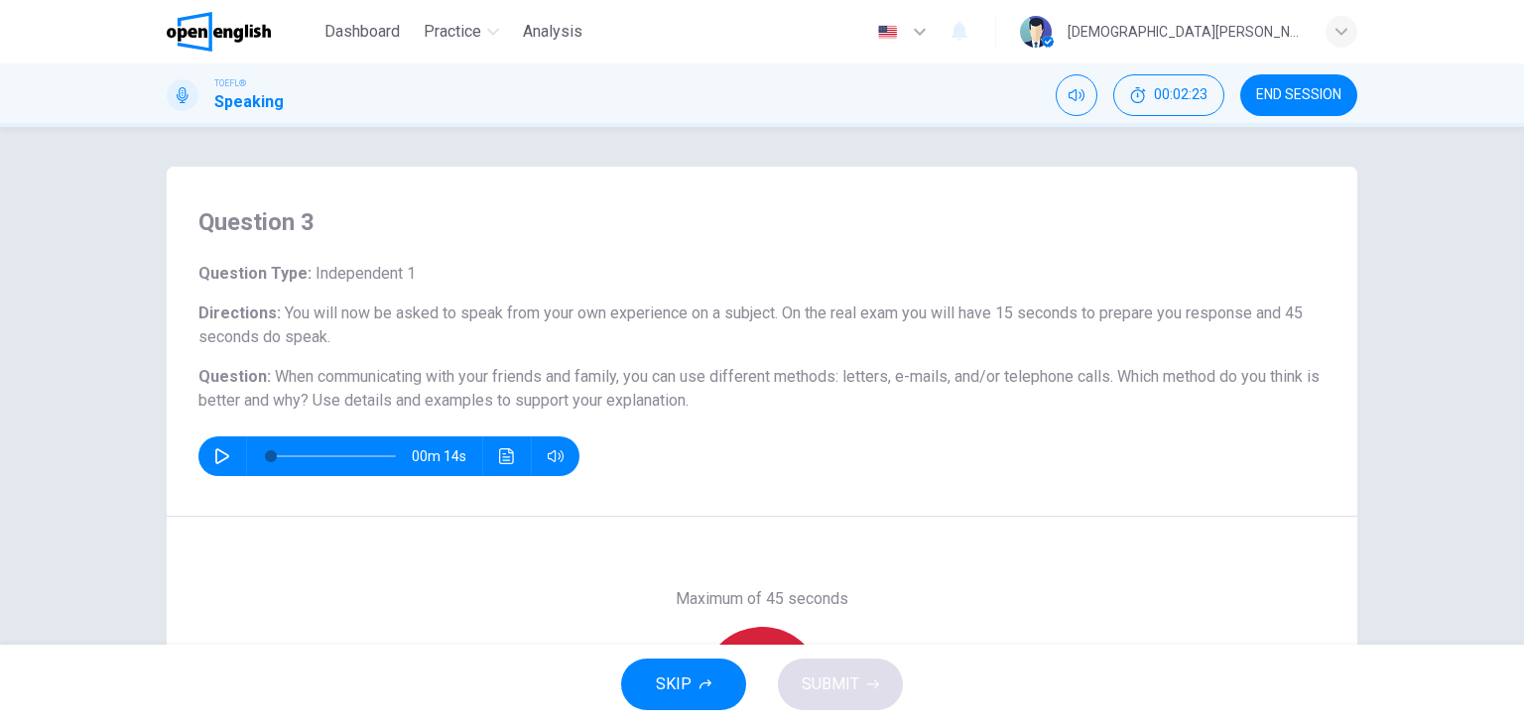
click at [753, 629] on div "Record" at bounding box center [762, 686] width 119 height 119
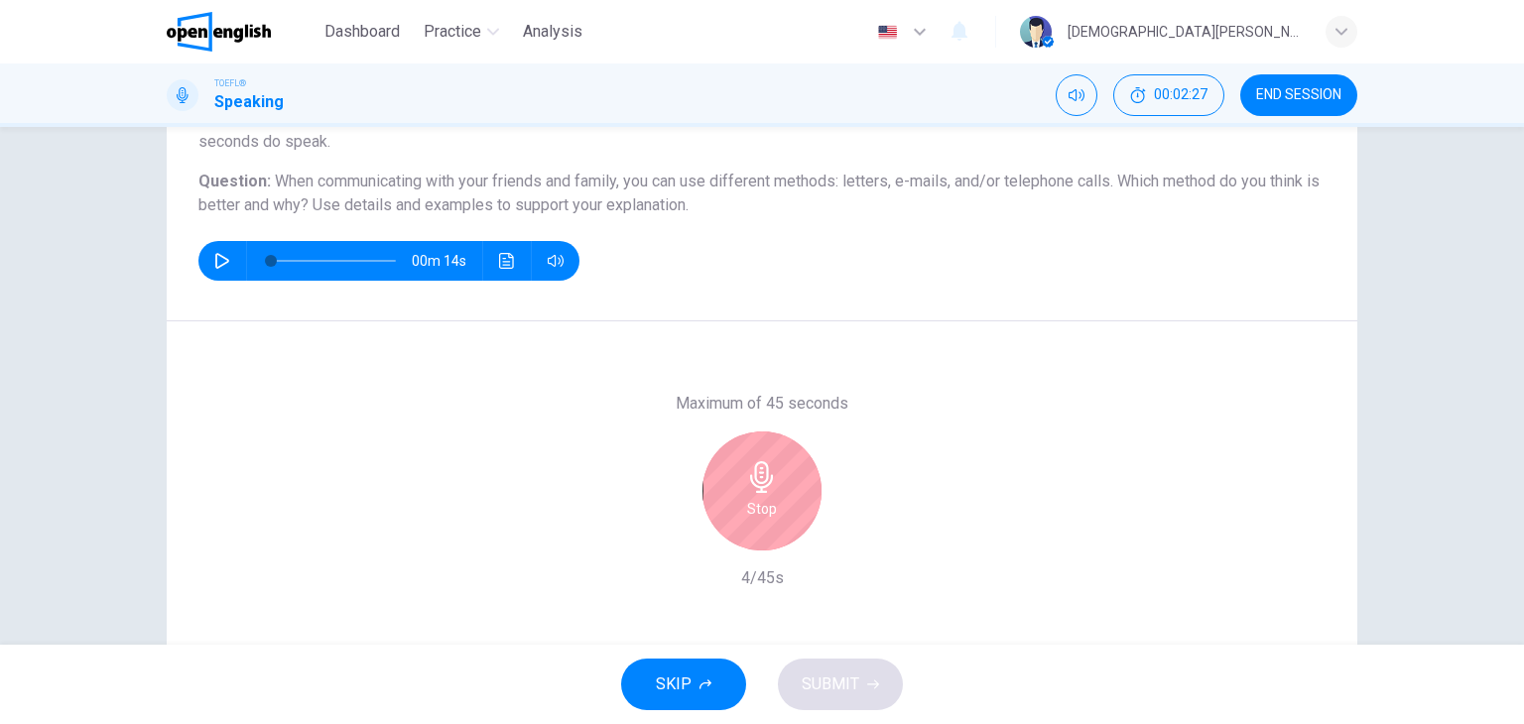
scroll to position [198, 0]
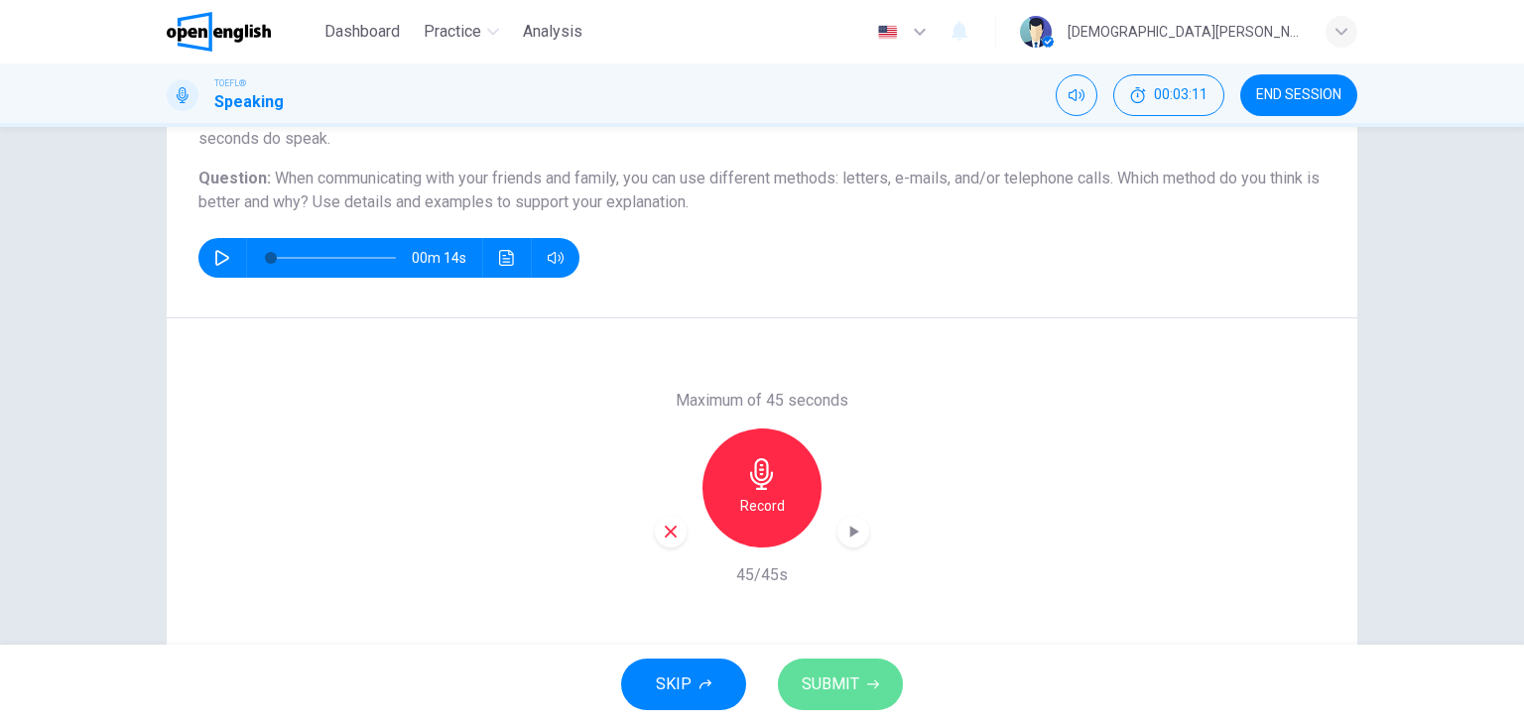
click at [840, 689] on span "SUBMIT" at bounding box center [831, 685] width 58 height 28
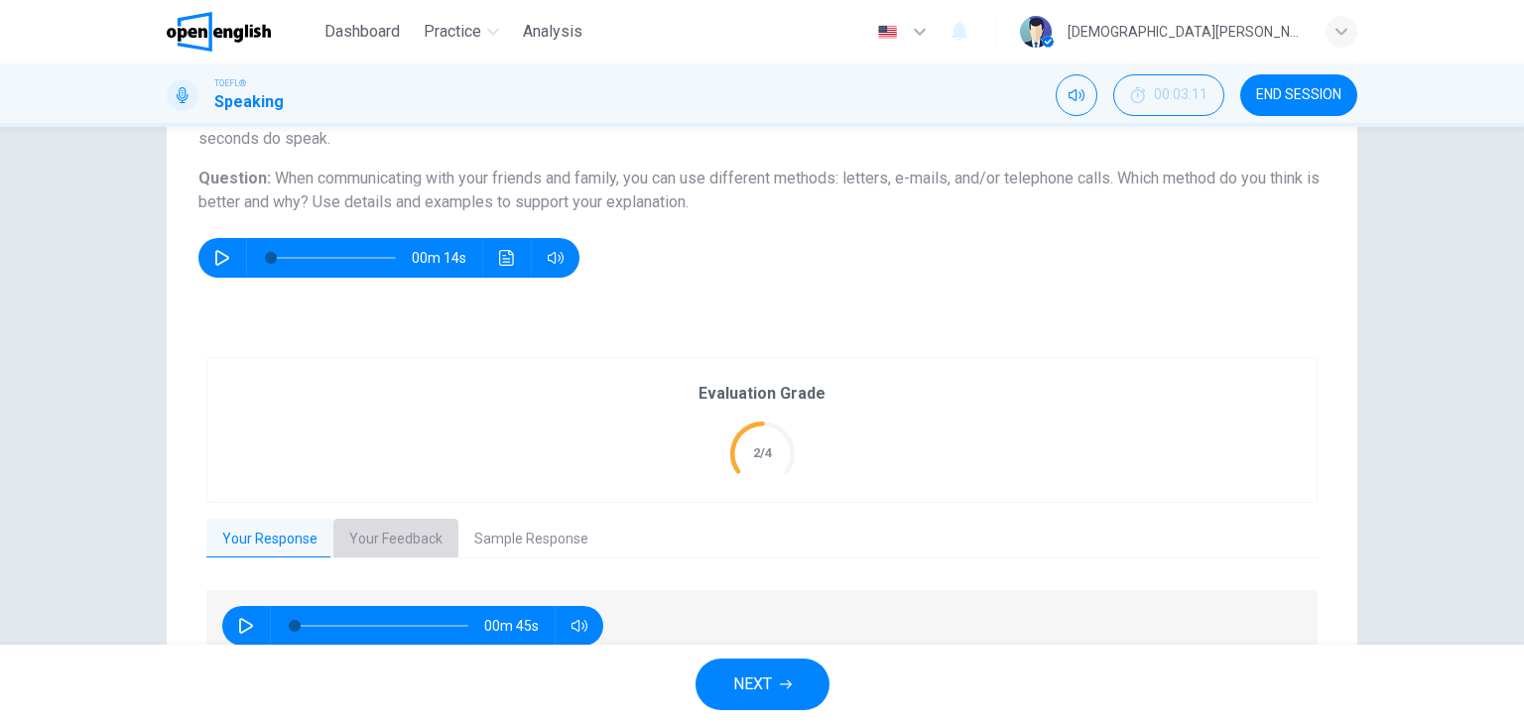
click at [416, 530] on button "Your Feedback" at bounding box center [395, 540] width 125 height 42
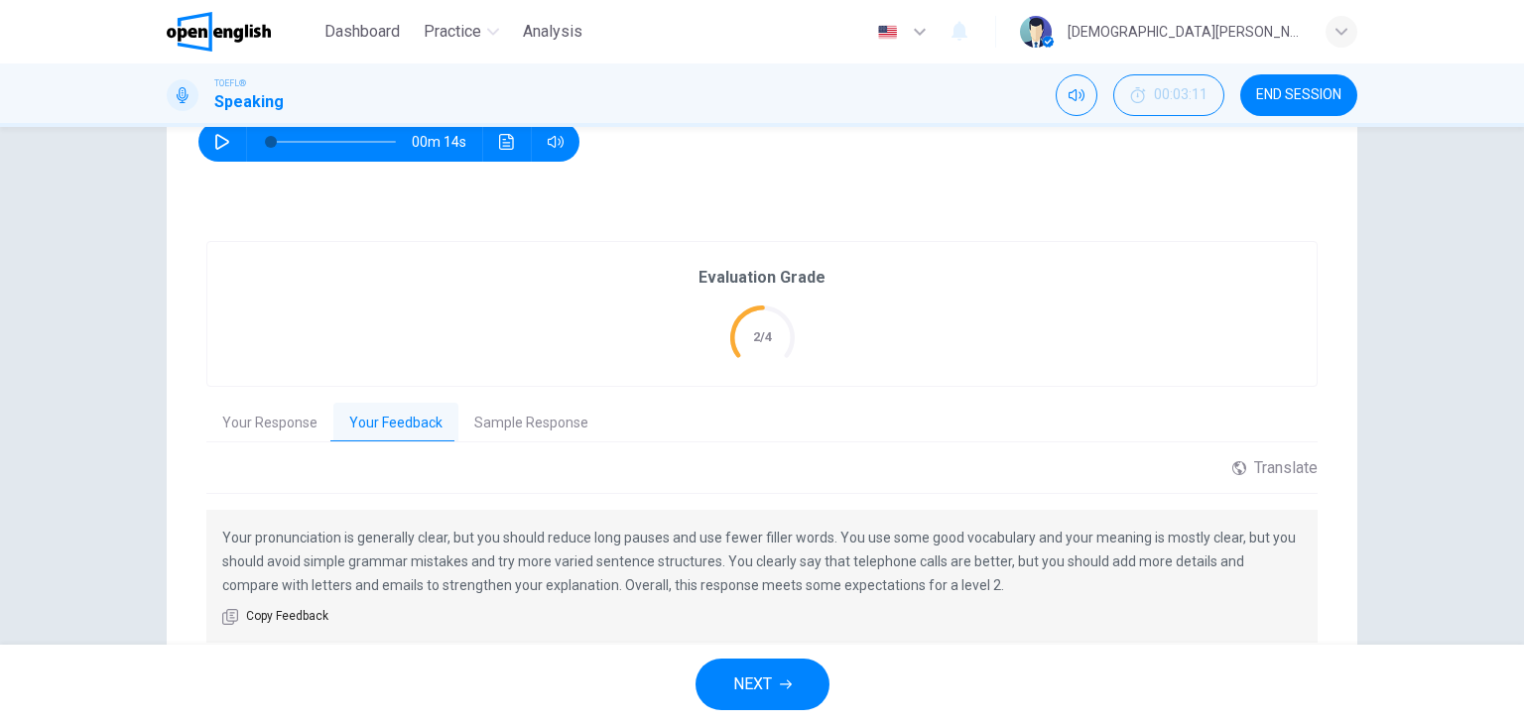
scroll to position [394, 0]
